Goal: Navigation & Orientation: Go to known website

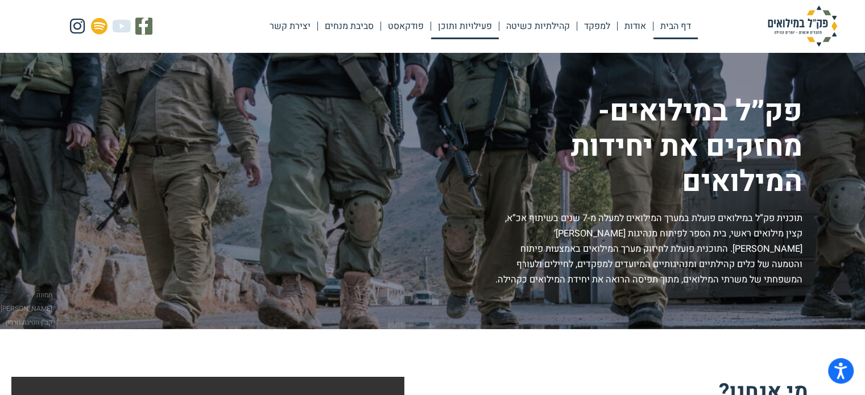
click at [468, 23] on link "פעילויות ותוכן" at bounding box center [465, 26] width 68 height 26
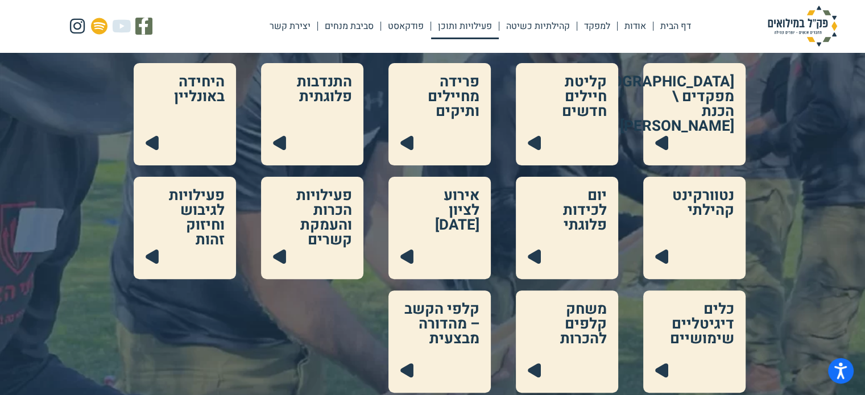
scroll to position [284, 0]
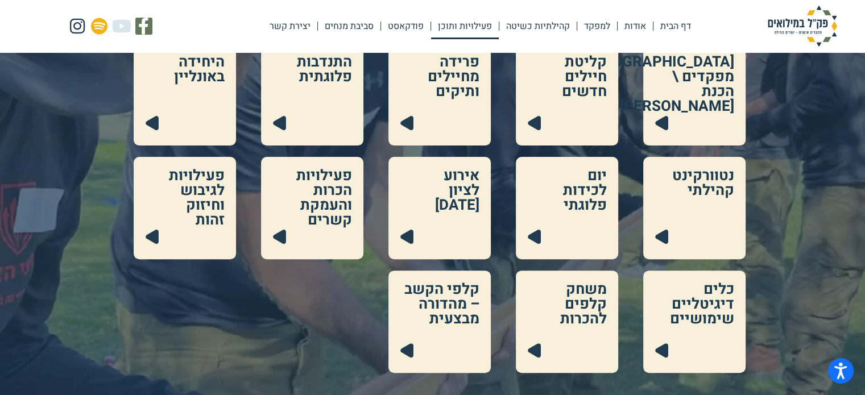
click at [730, 320] on link at bounding box center [694, 322] width 102 height 102
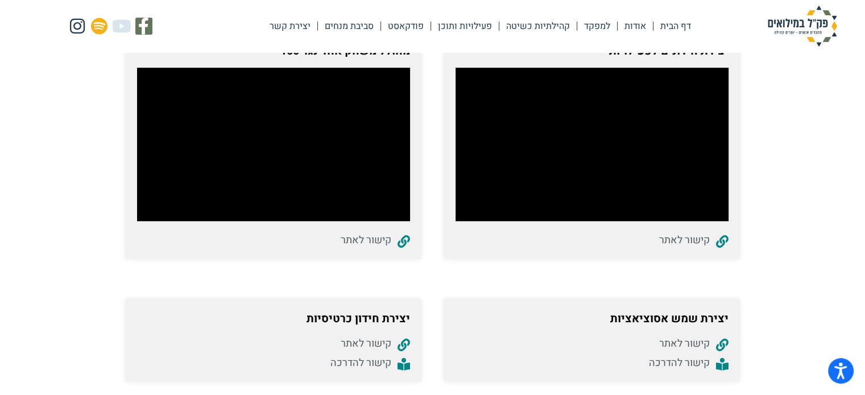
scroll to position [730, 0]
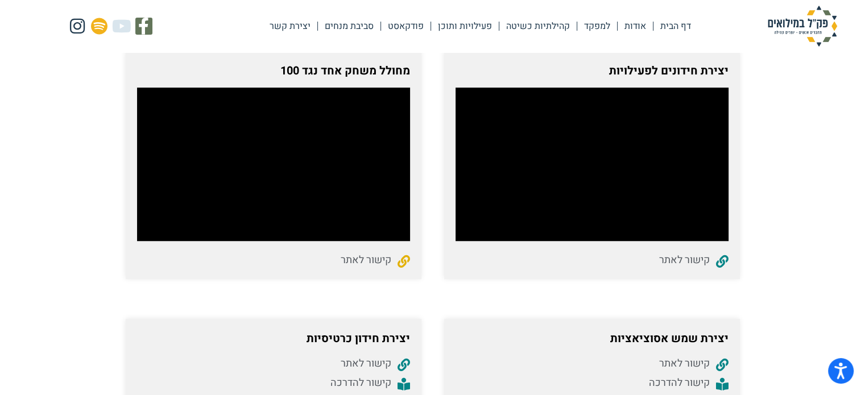
click at [359, 258] on span "קישור לאתר" at bounding box center [367, 259] width 53 height 15
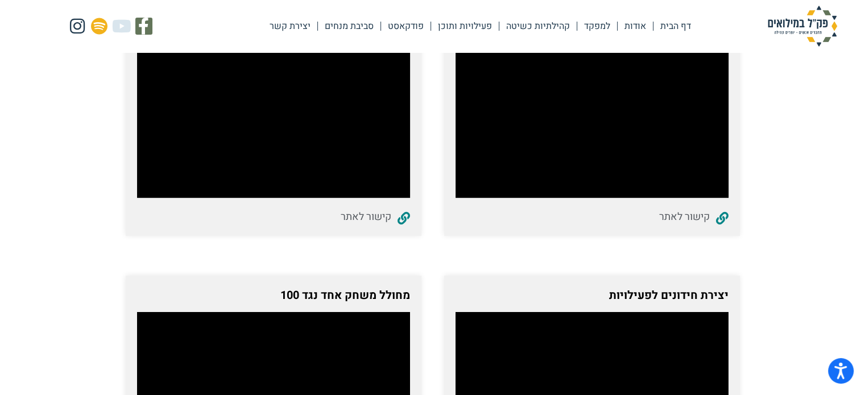
scroll to position [503, 0]
